Goal: Task Accomplishment & Management: Complete application form

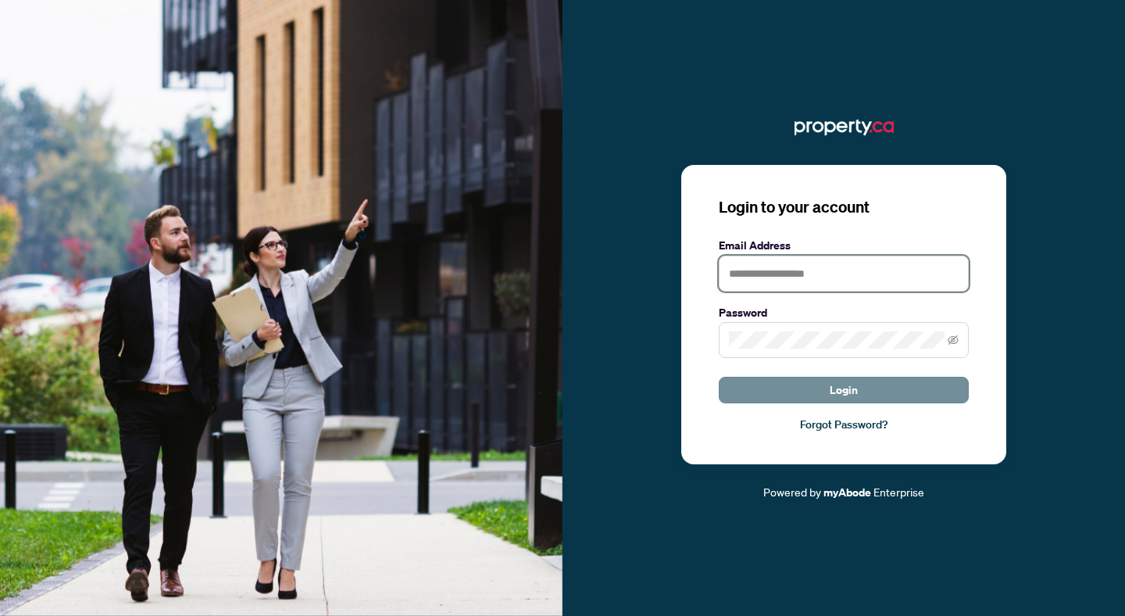
type input "**********"
click at [761, 399] on button "Login" at bounding box center [844, 390] width 250 height 27
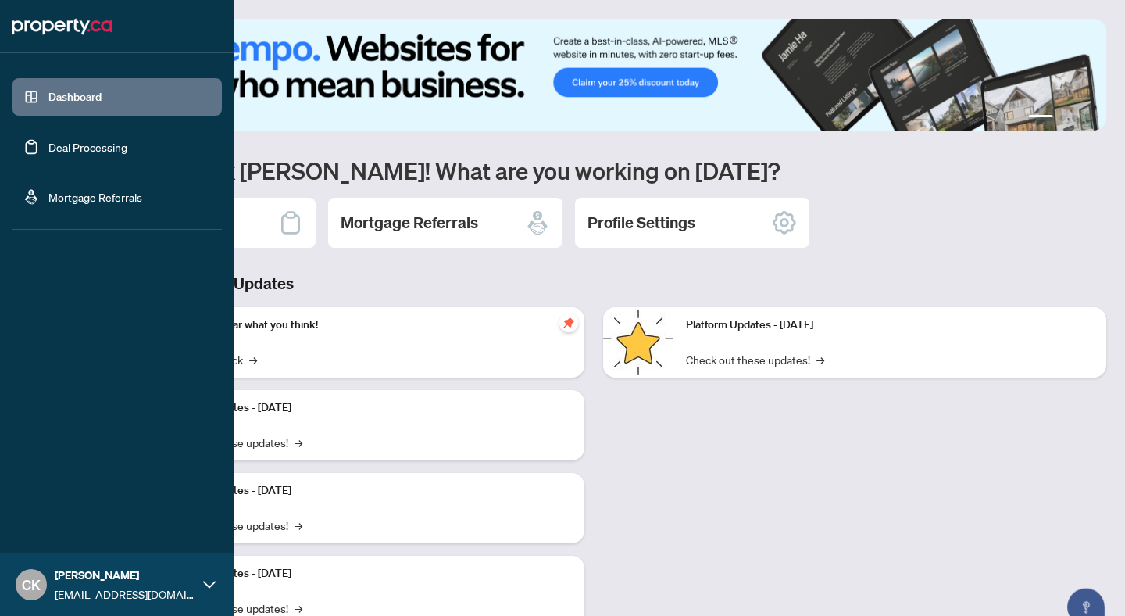
click at [48, 154] on link "Deal Processing" at bounding box center [87, 147] width 79 height 14
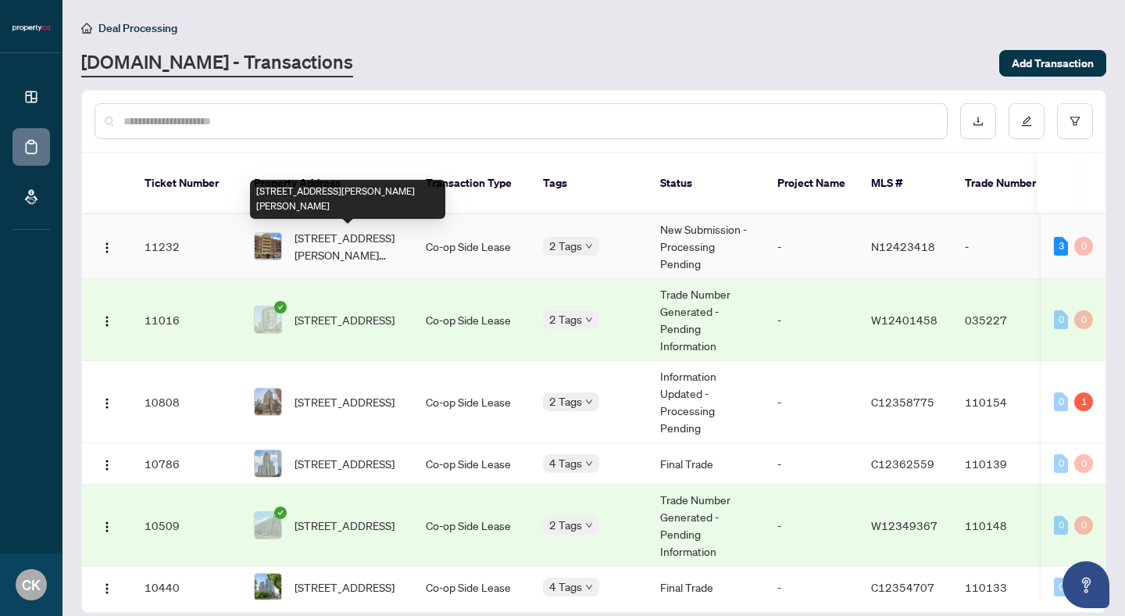
click at [374, 232] on span "[STREET_ADDRESS][PERSON_NAME][PERSON_NAME]" at bounding box center [348, 246] width 106 height 34
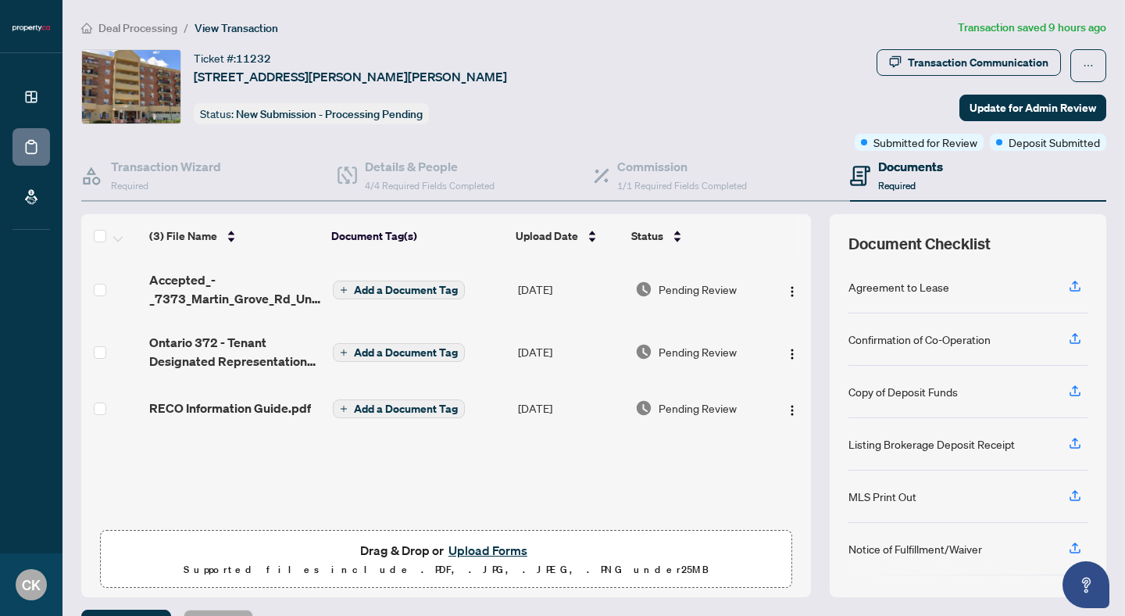
click at [470, 542] on button "Upload Forms" at bounding box center [488, 550] width 88 height 20
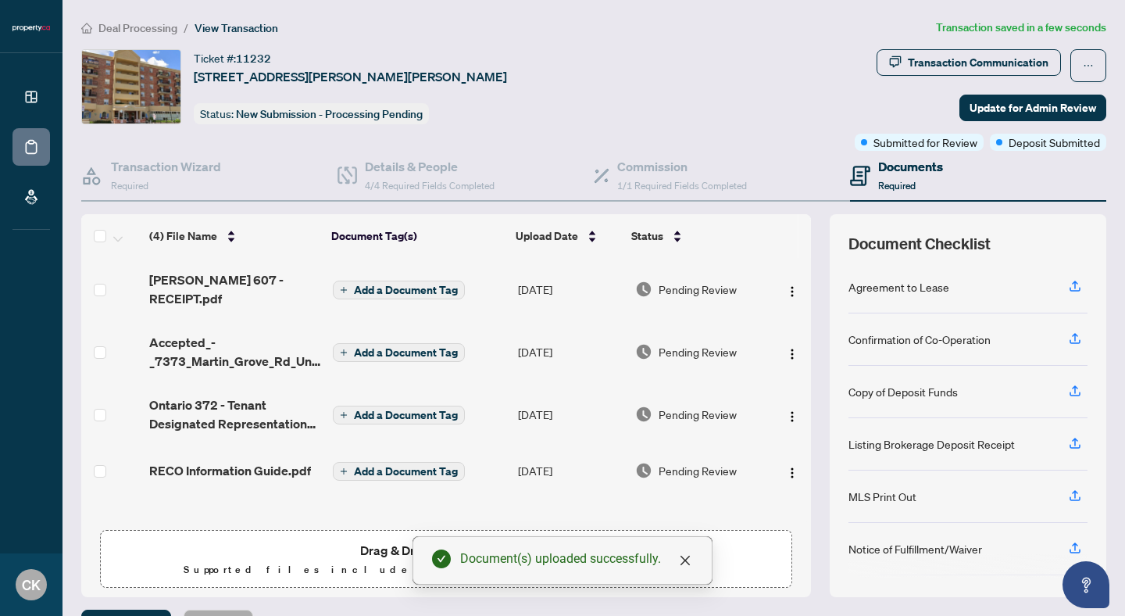
click at [392, 469] on span "Add a Document Tag" at bounding box center [406, 471] width 104 height 11
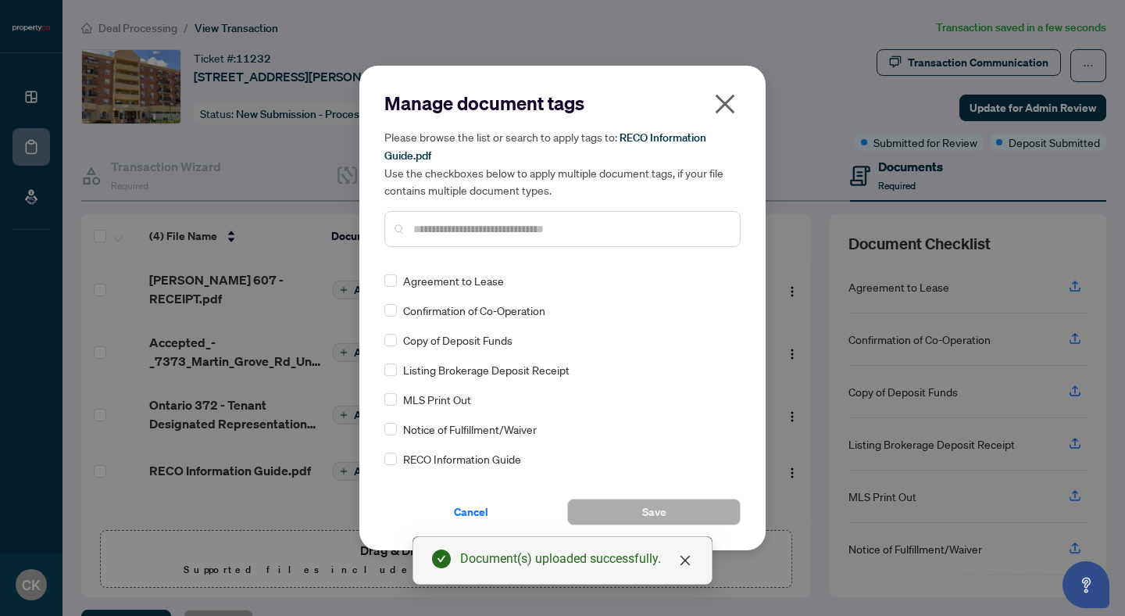
click at [502, 221] on input "text" at bounding box center [570, 228] width 314 height 17
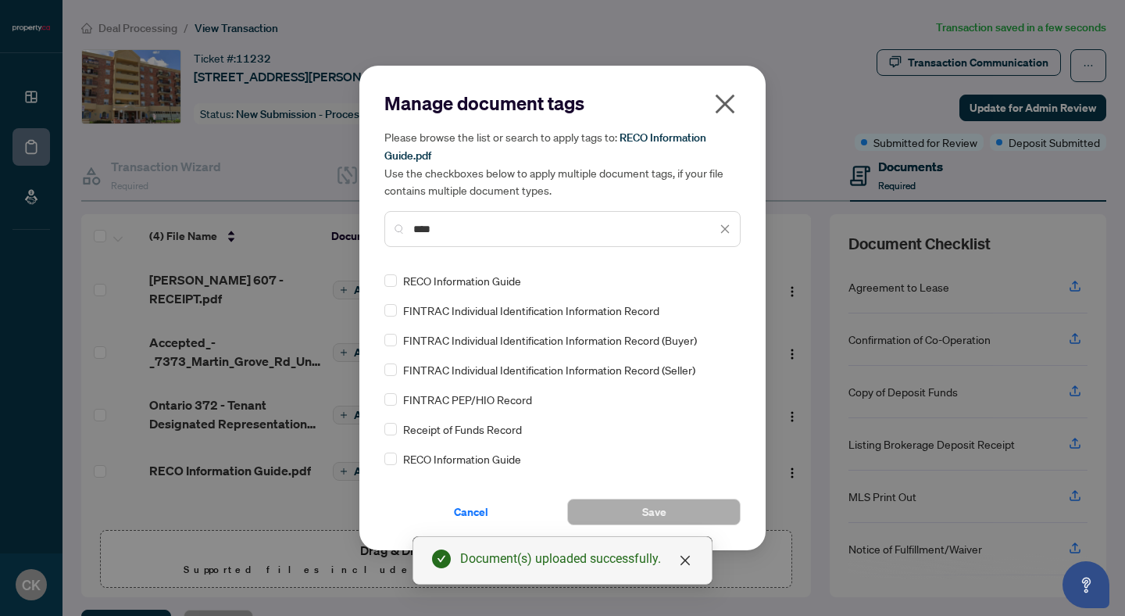
type input "****"
click at [470, 282] on span "RECO Information Guide" at bounding box center [462, 280] width 118 height 17
click at [617, 513] on button "Save" at bounding box center [653, 512] width 173 height 27
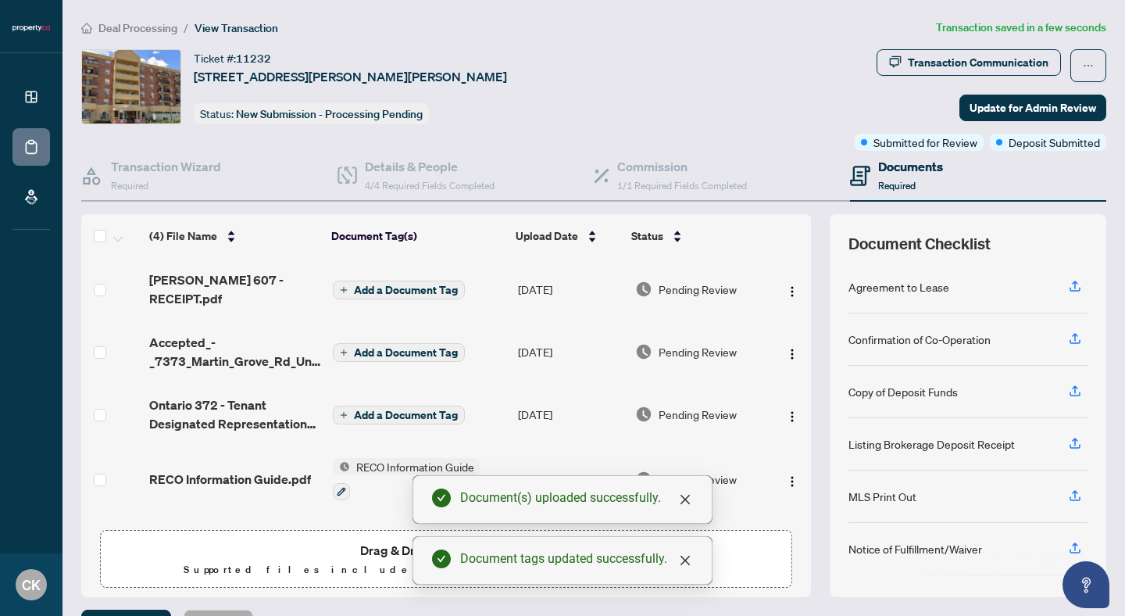
click at [363, 412] on span "Add a Document Tag" at bounding box center [406, 414] width 104 height 11
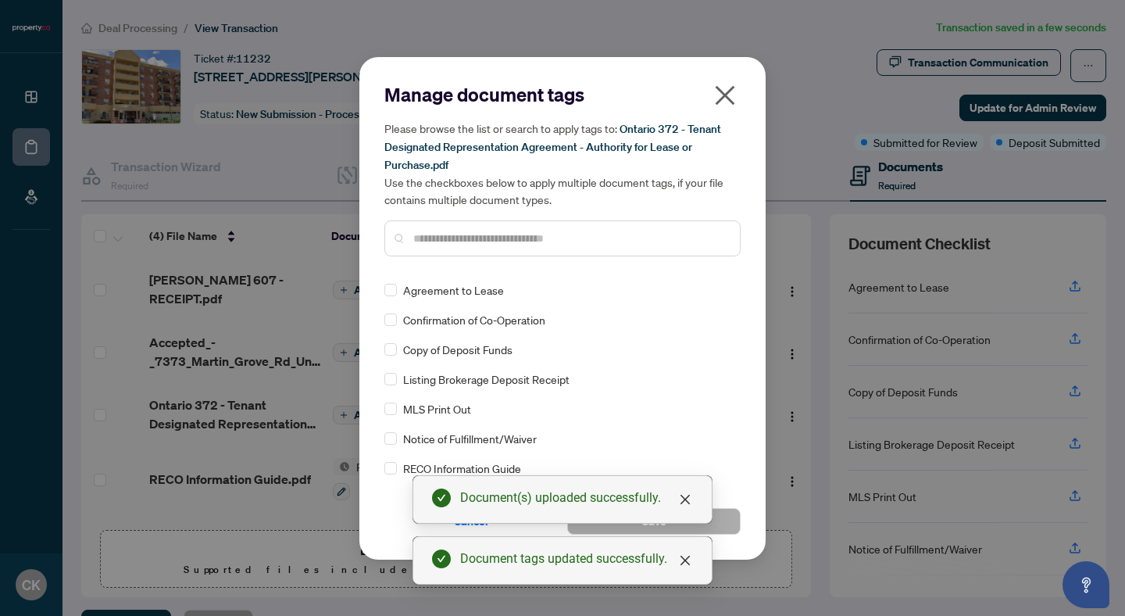
click at [451, 239] on input "text" at bounding box center [570, 238] width 314 height 17
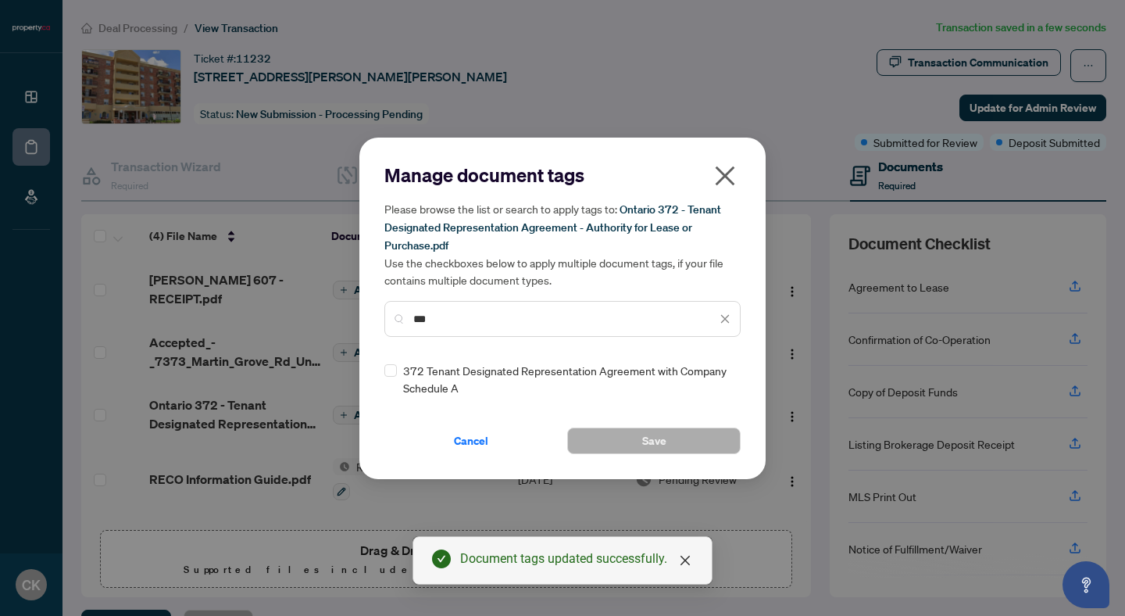
type input "***"
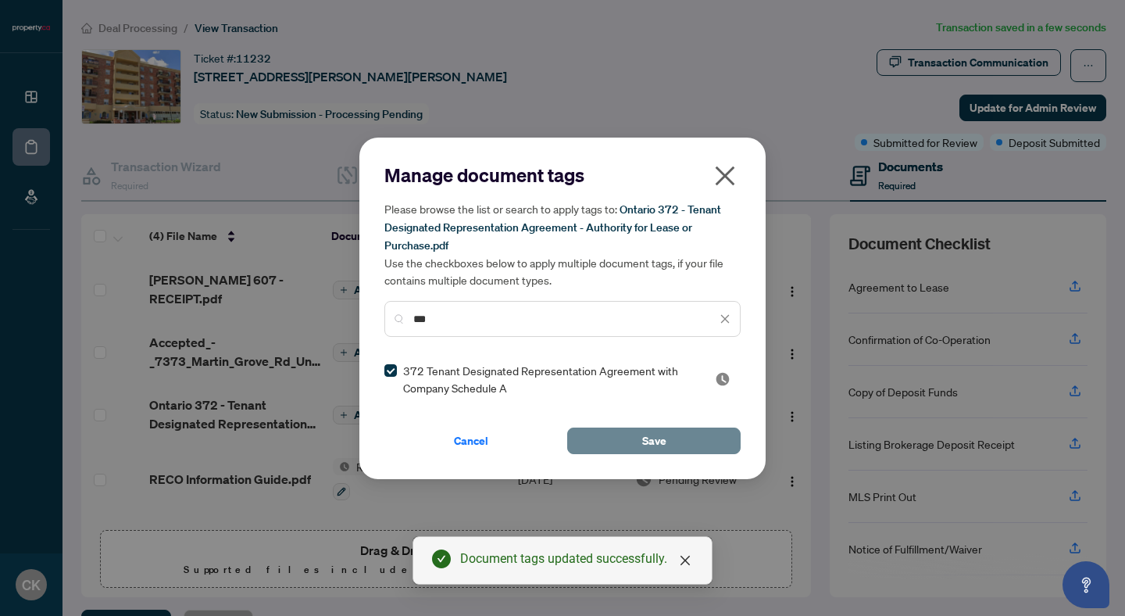
click at [586, 436] on button "Save" at bounding box center [653, 440] width 173 height 27
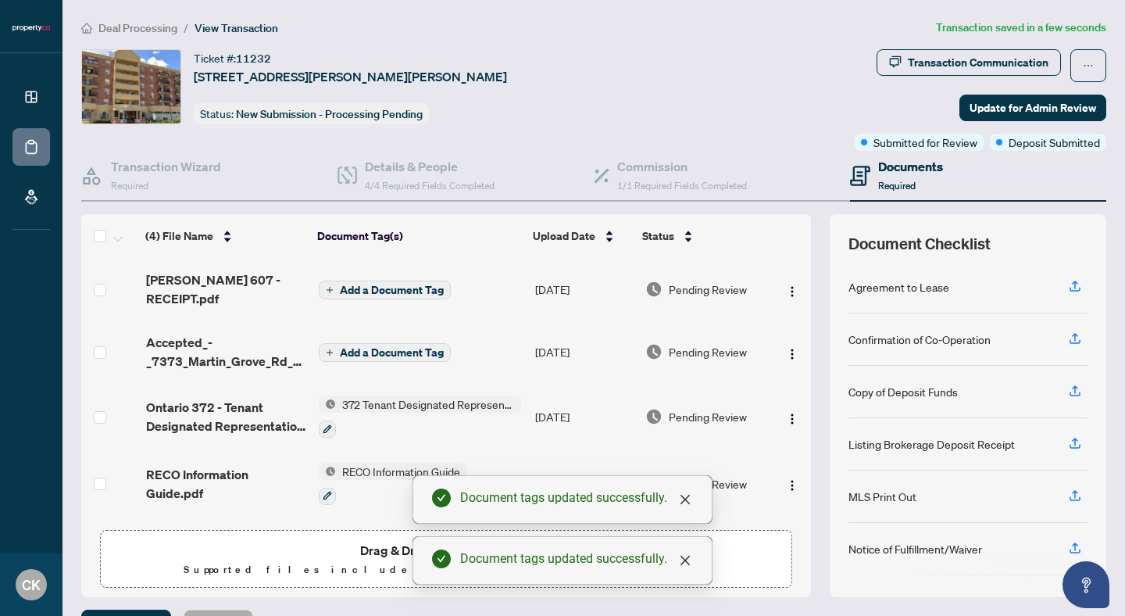
click at [352, 288] on span "Add a Document Tag" at bounding box center [392, 289] width 104 height 11
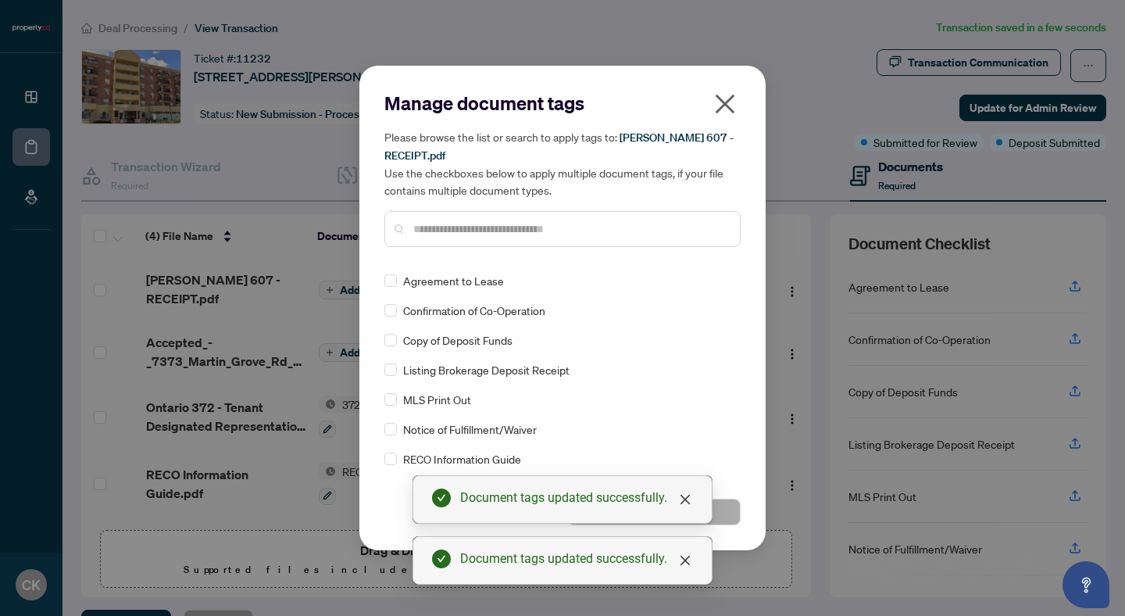
click at [488, 226] on input "text" at bounding box center [570, 228] width 314 height 17
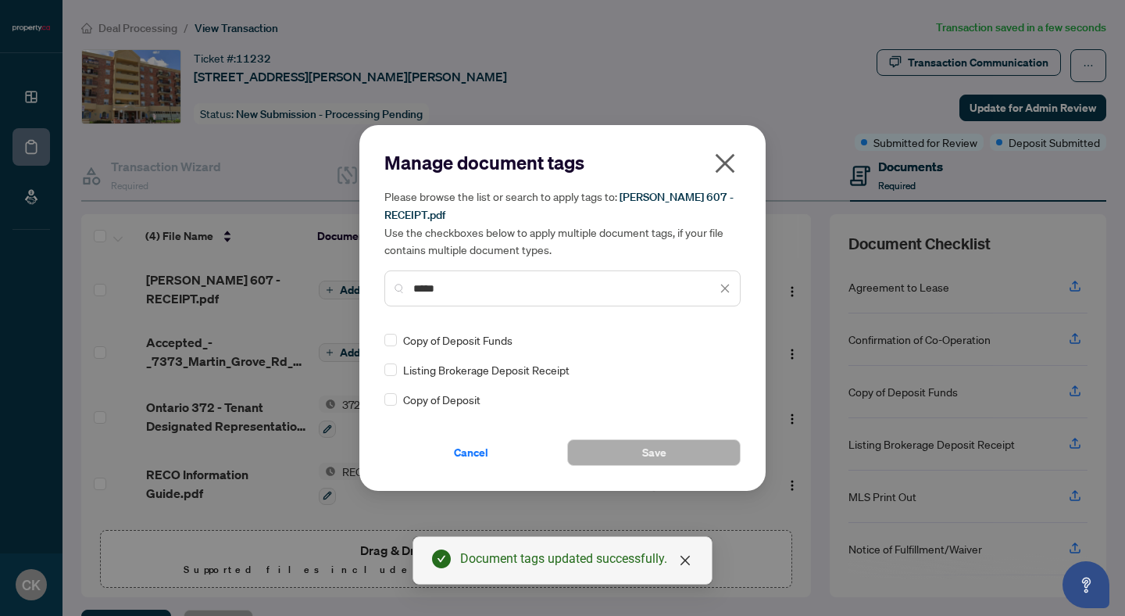
type input "*****"
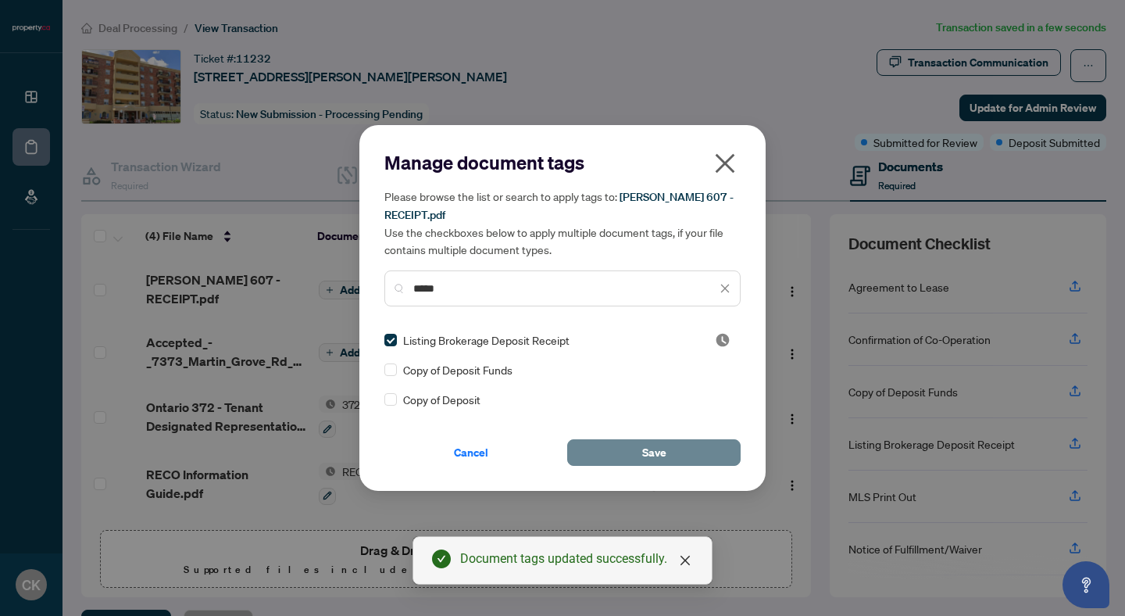
click at [599, 453] on button "Save" at bounding box center [653, 452] width 173 height 27
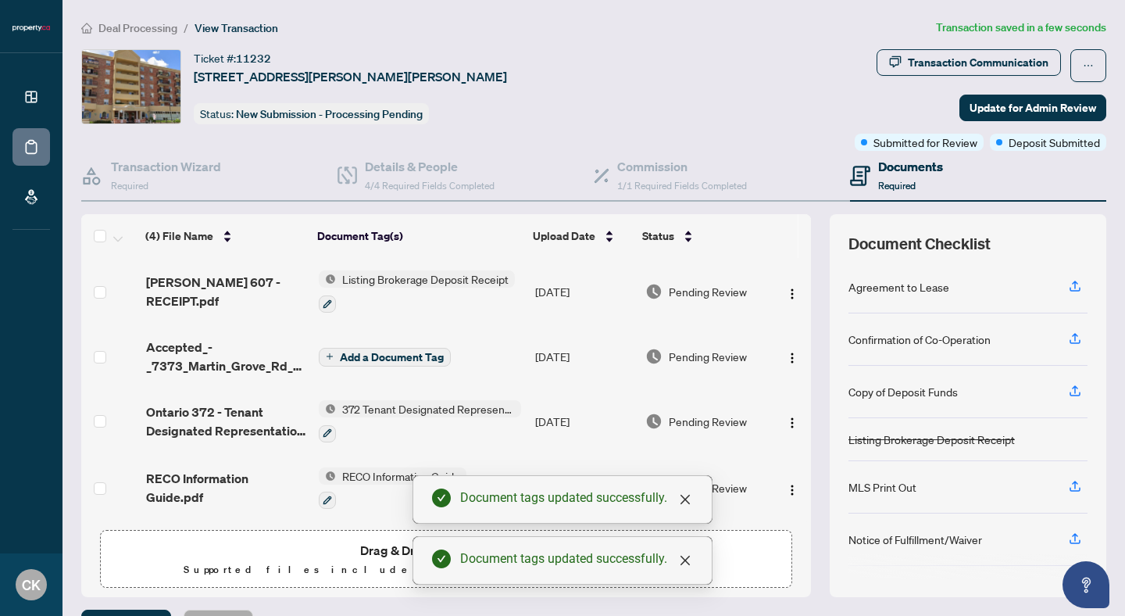
click at [355, 354] on span "Add a Document Tag" at bounding box center [392, 357] width 104 height 11
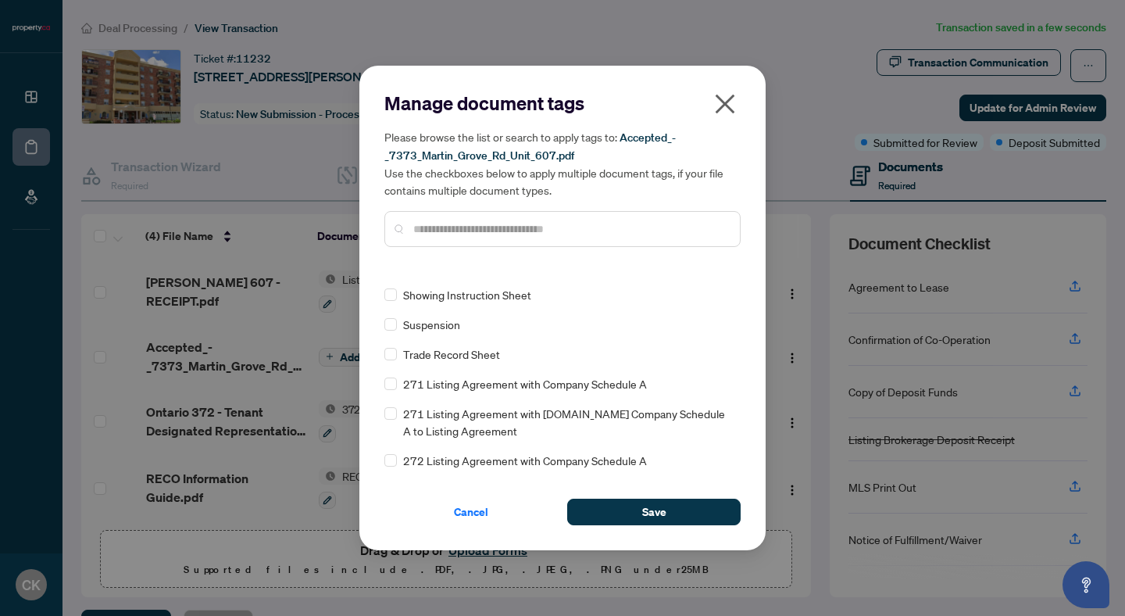
scroll to position [1719, 0]
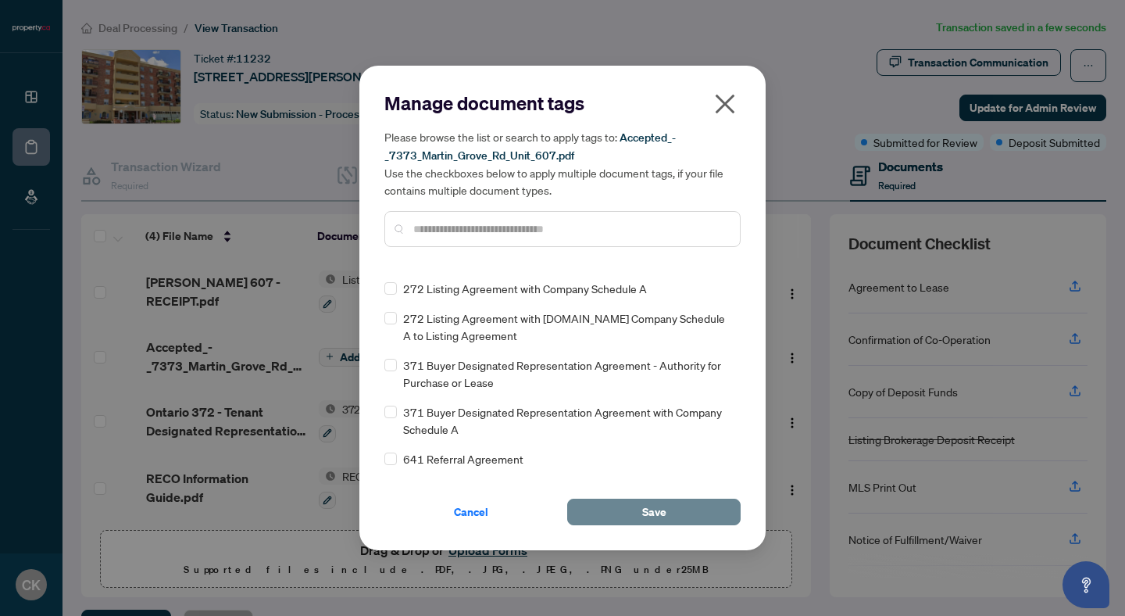
click at [616, 510] on button "Save" at bounding box center [653, 512] width 173 height 27
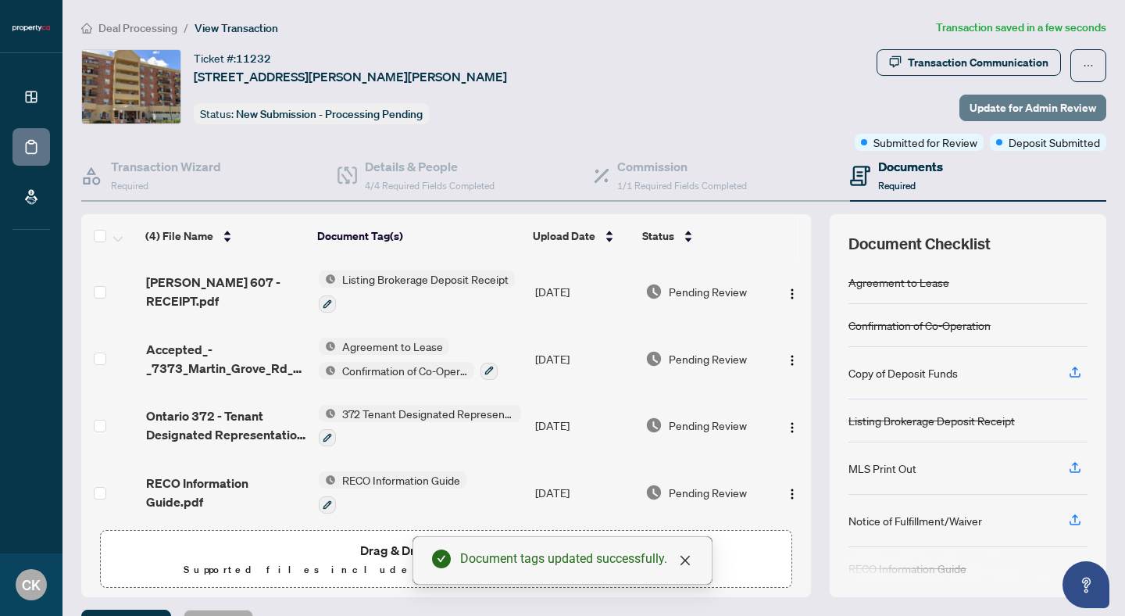
click at [1010, 109] on span "Update for Admin Review" at bounding box center [1033, 107] width 127 height 25
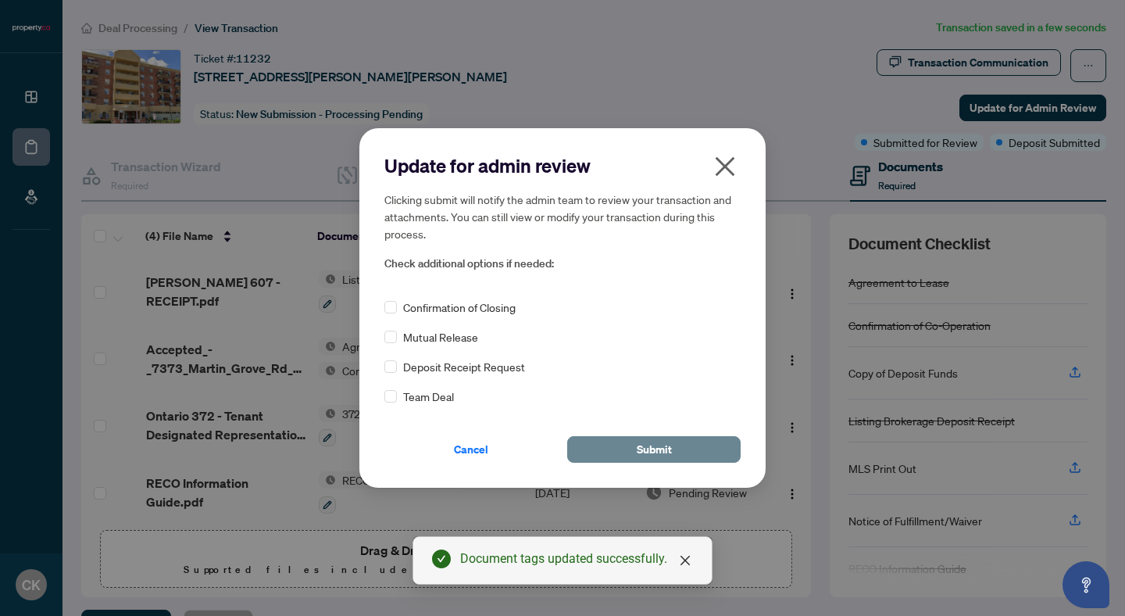
click at [599, 439] on button "Submit" at bounding box center [653, 449] width 173 height 27
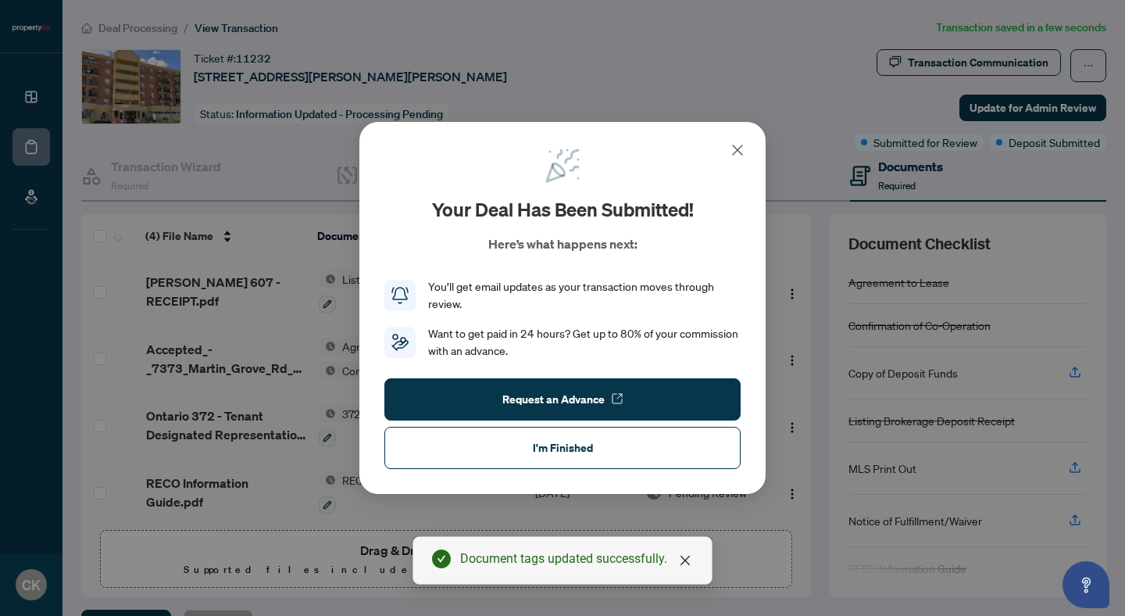
click at [31, 148] on div "Your deal has been submitted! Here’s what happens next: You’ll get email update…" at bounding box center [562, 308] width 1125 height 616
click at [478, 443] on button "I'm Finished" at bounding box center [562, 448] width 356 height 42
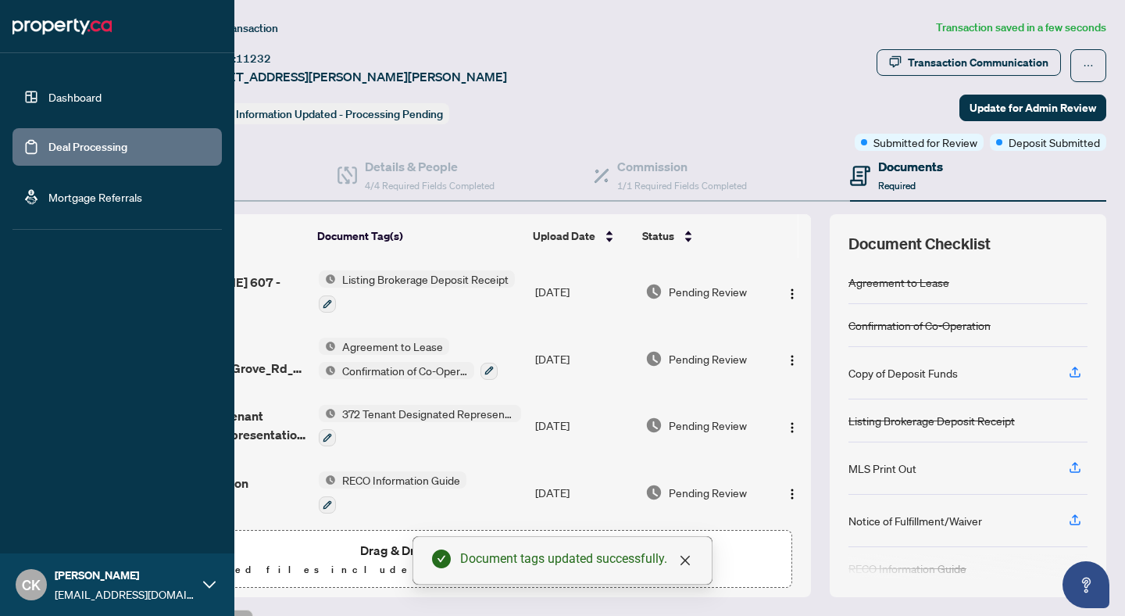
click at [48, 140] on link "Deal Processing" at bounding box center [87, 147] width 79 height 14
